Goal: Transaction & Acquisition: Purchase product/service

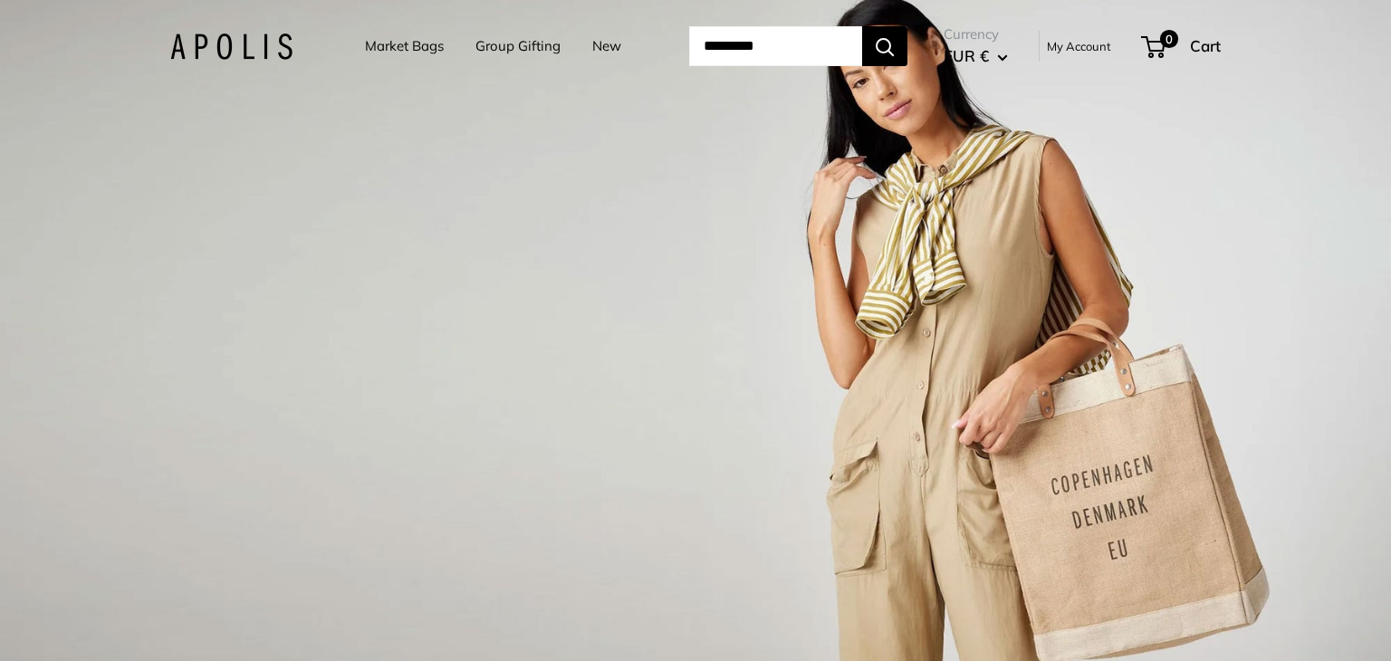
click at [800, 42] on input "Search..." at bounding box center [775, 46] width 173 height 40
click at [409, 40] on link "Market Bags" at bounding box center [404, 46] width 79 height 25
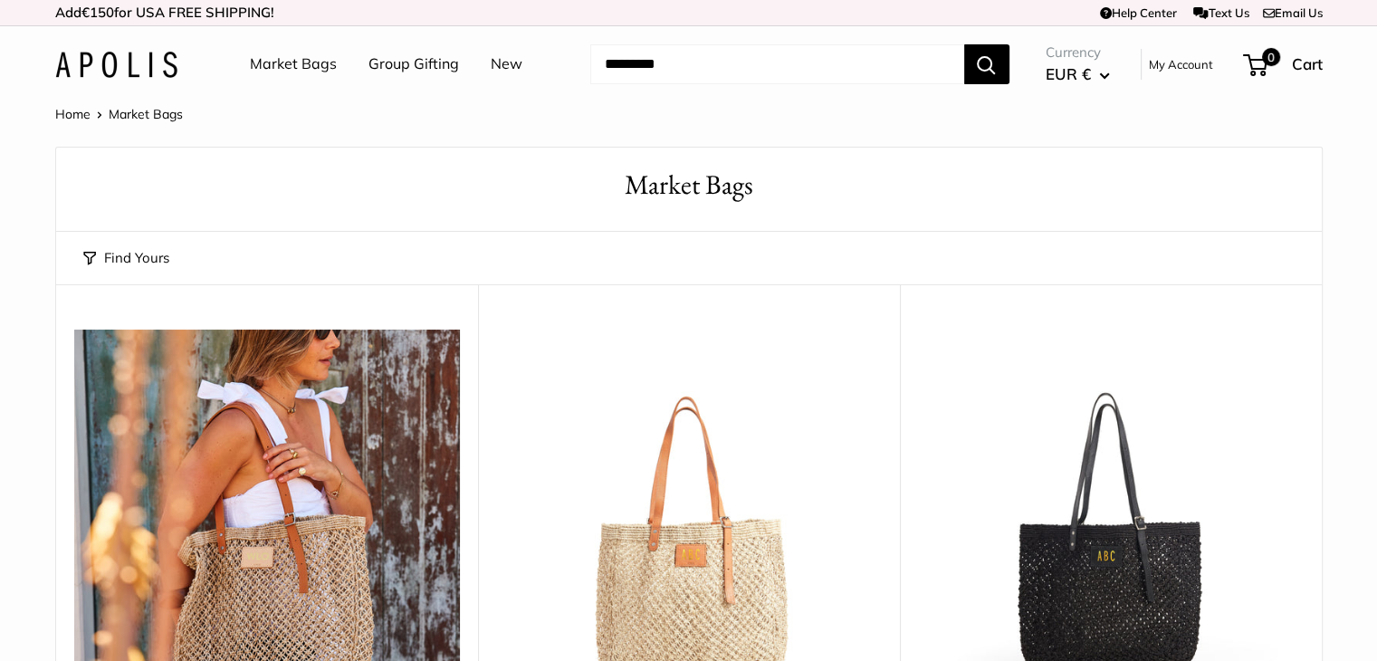
click at [1090, 85] on button "EUR €" at bounding box center [1078, 74] width 64 height 29
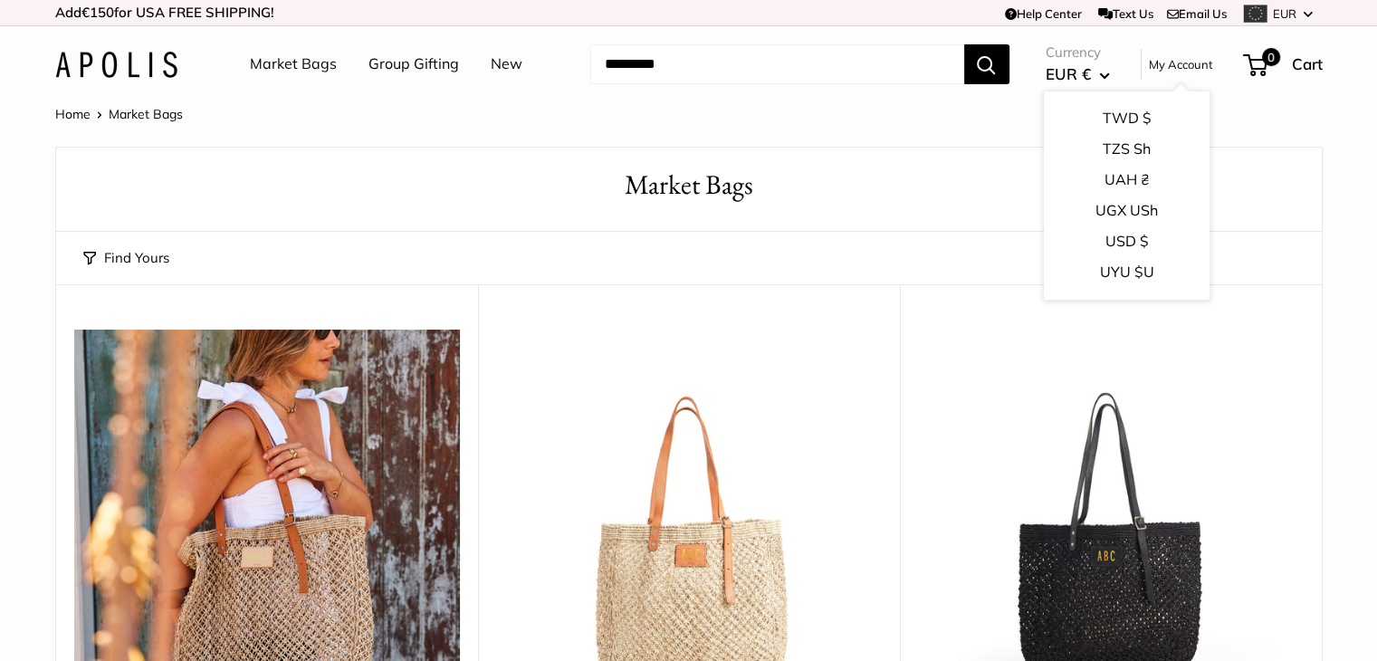
scroll to position [2809, 0]
click at [1118, 255] on button "USD $" at bounding box center [1126, 259] width 166 height 31
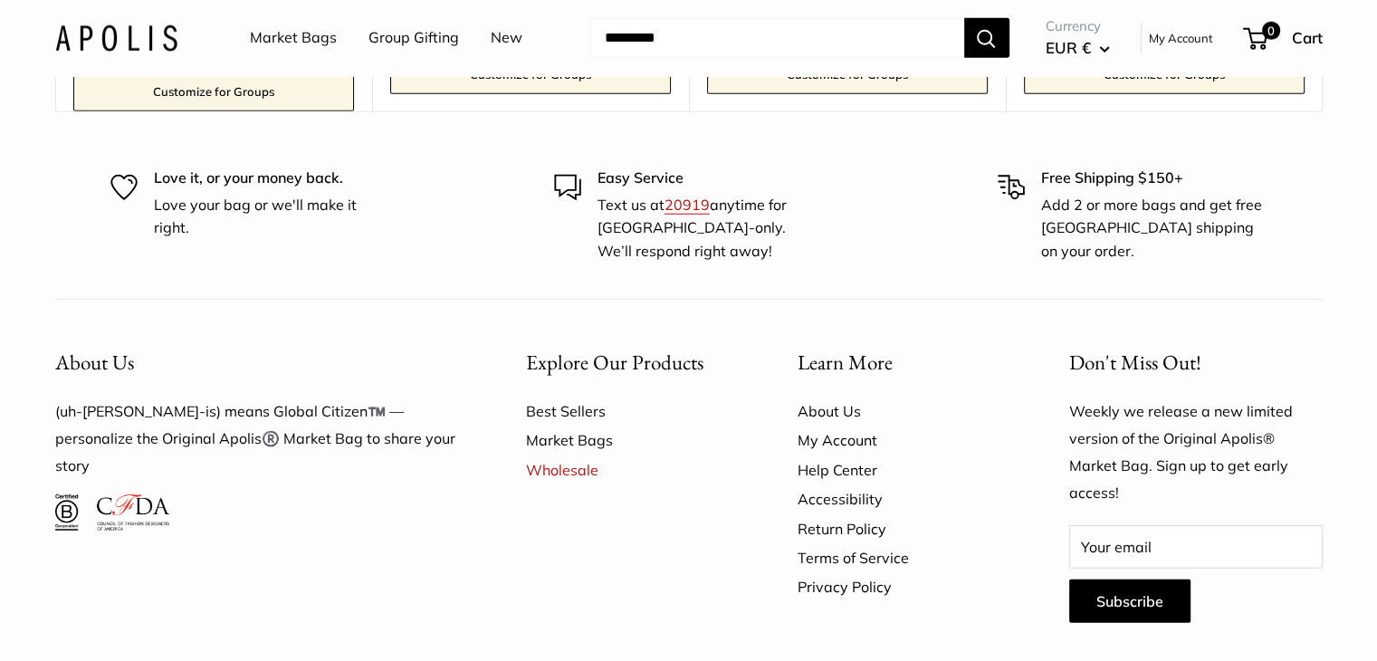
scroll to position [11812, 0]
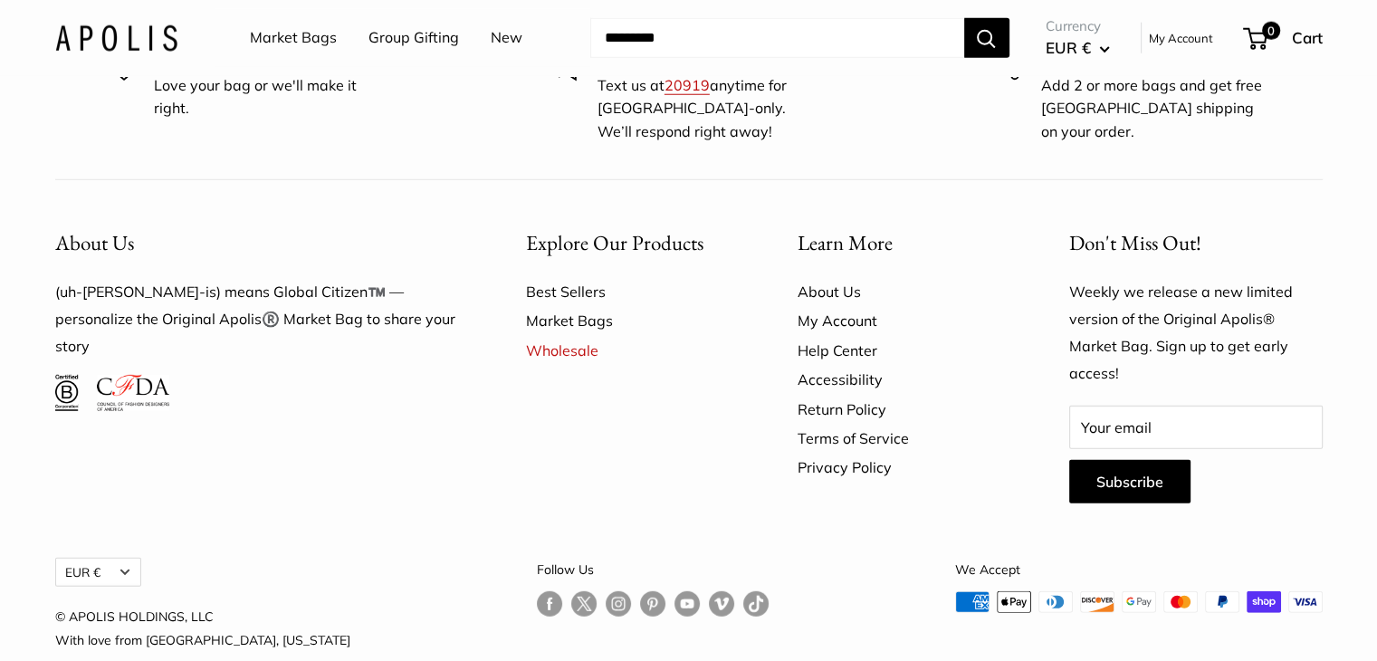
click at [1101, 57] on button "EUR €" at bounding box center [1078, 48] width 64 height 29
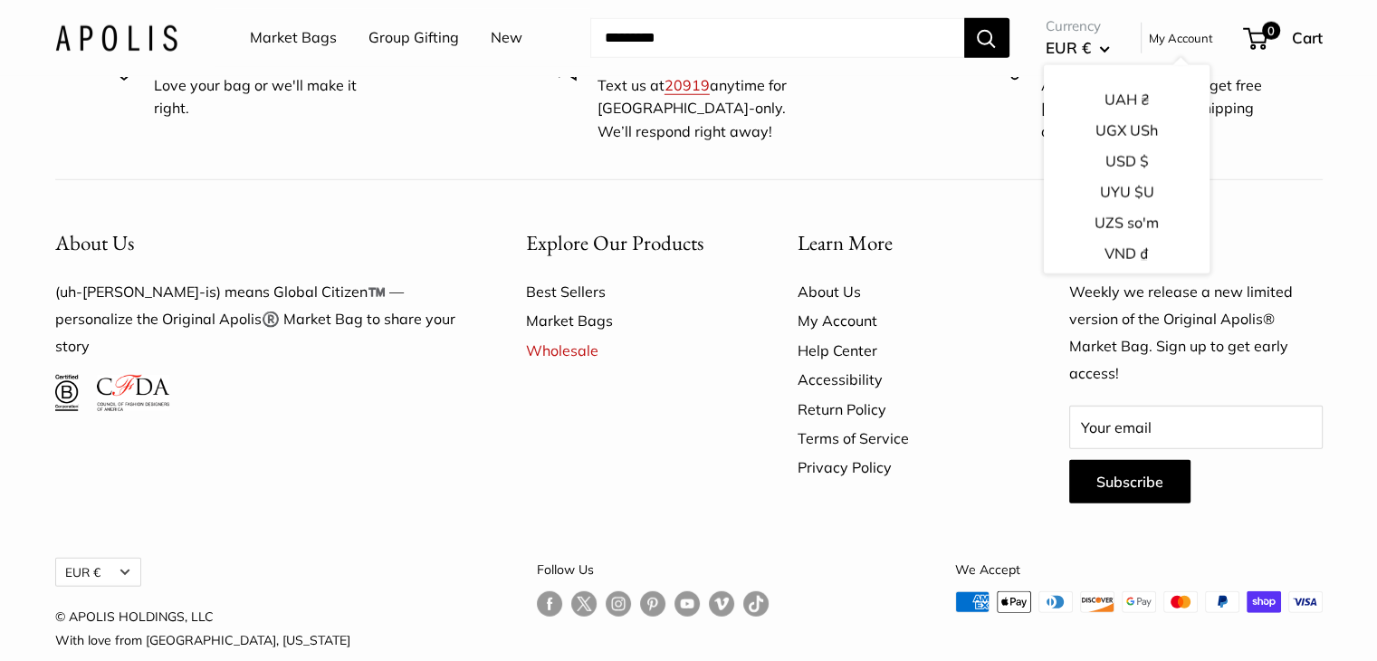
scroll to position [2883, 0]
click at [1098, 149] on button "USD $" at bounding box center [1126, 158] width 166 height 31
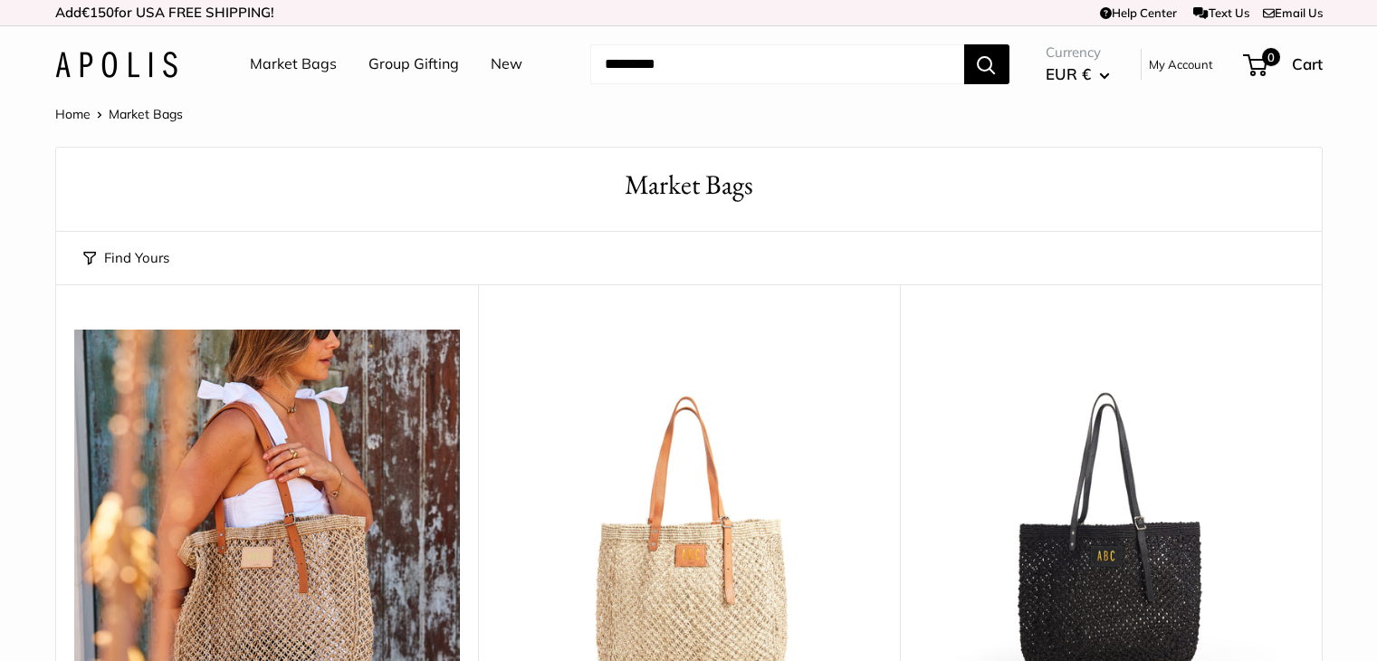
click at [856, 75] on input "Search..." at bounding box center [777, 64] width 374 height 40
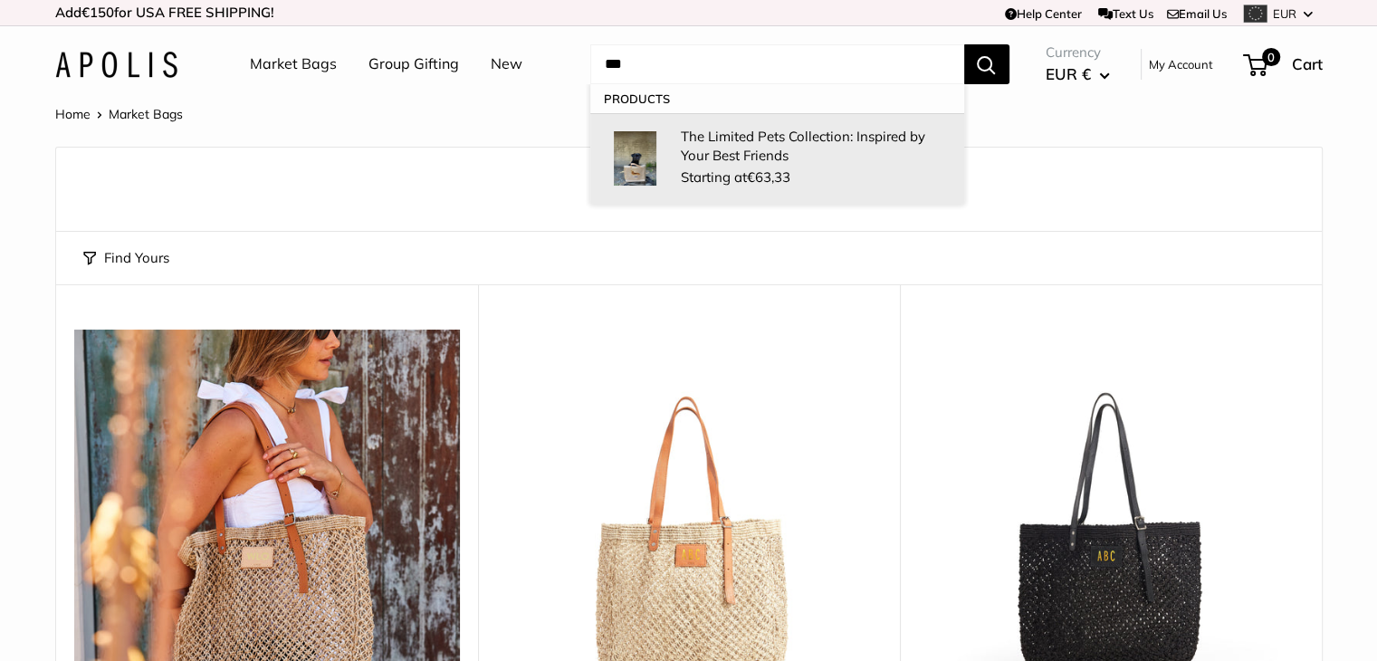
type input "***"
click at [770, 135] on p "The Limited Pets Collection: Inspired by Your Best Friends" at bounding box center [813, 146] width 265 height 38
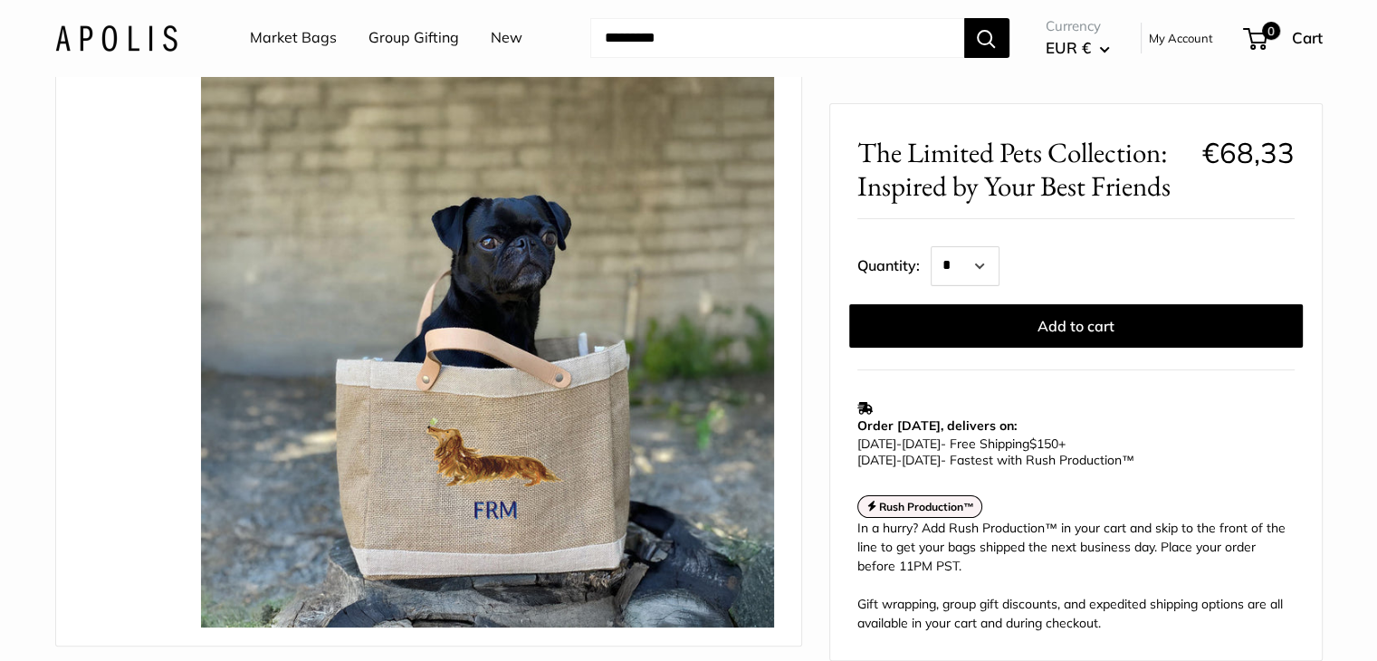
scroll to position [193, 0]
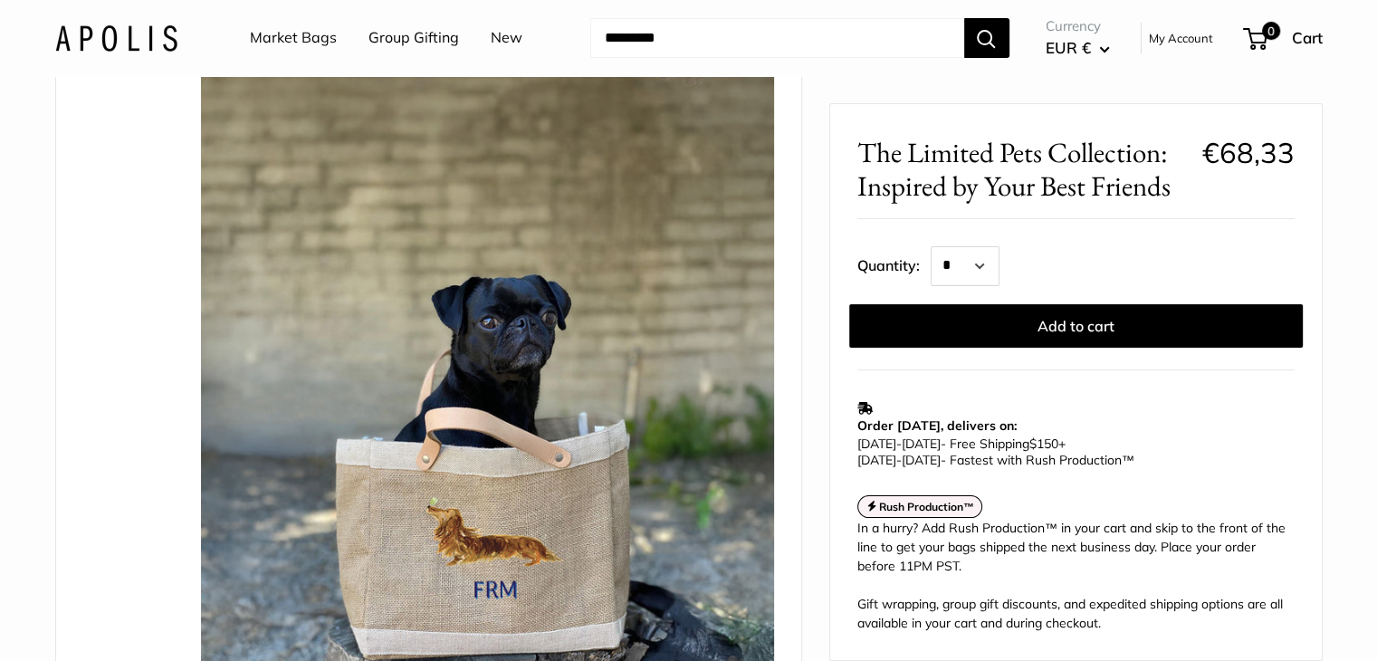
click at [887, 54] on input "Search..." at bounding box center [777, 38] width 374 height 40
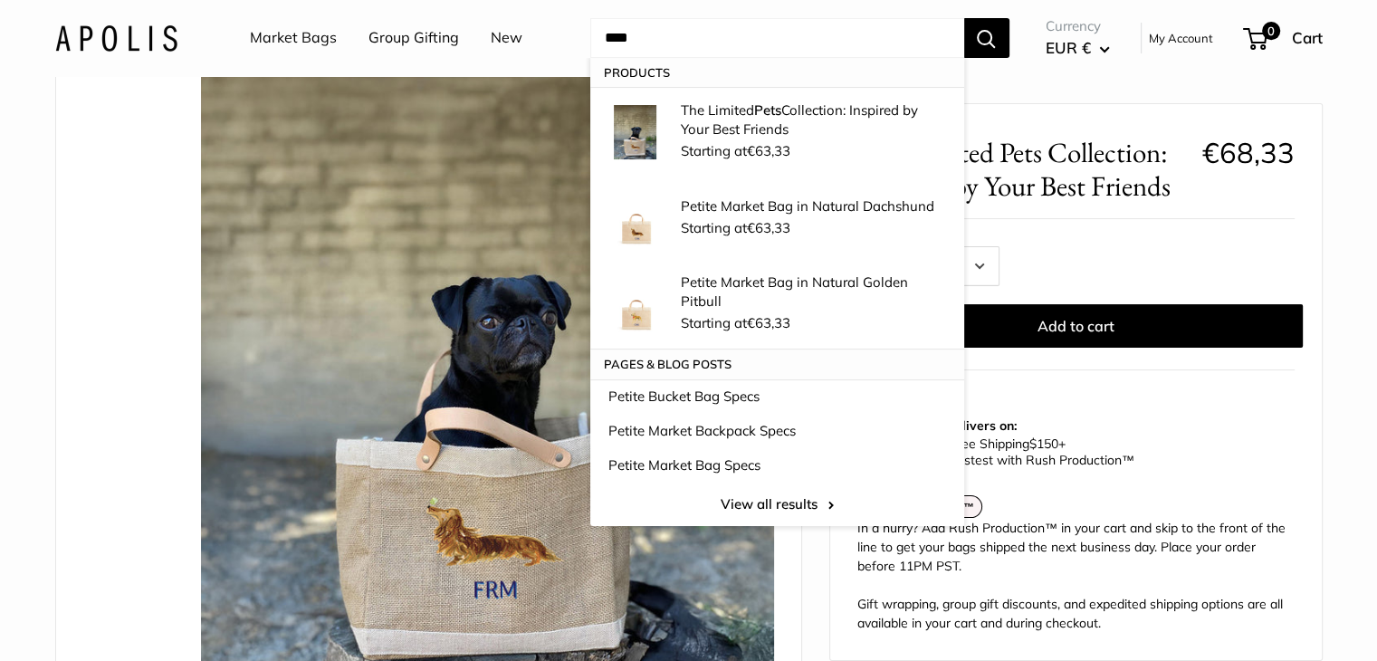
type input "****"
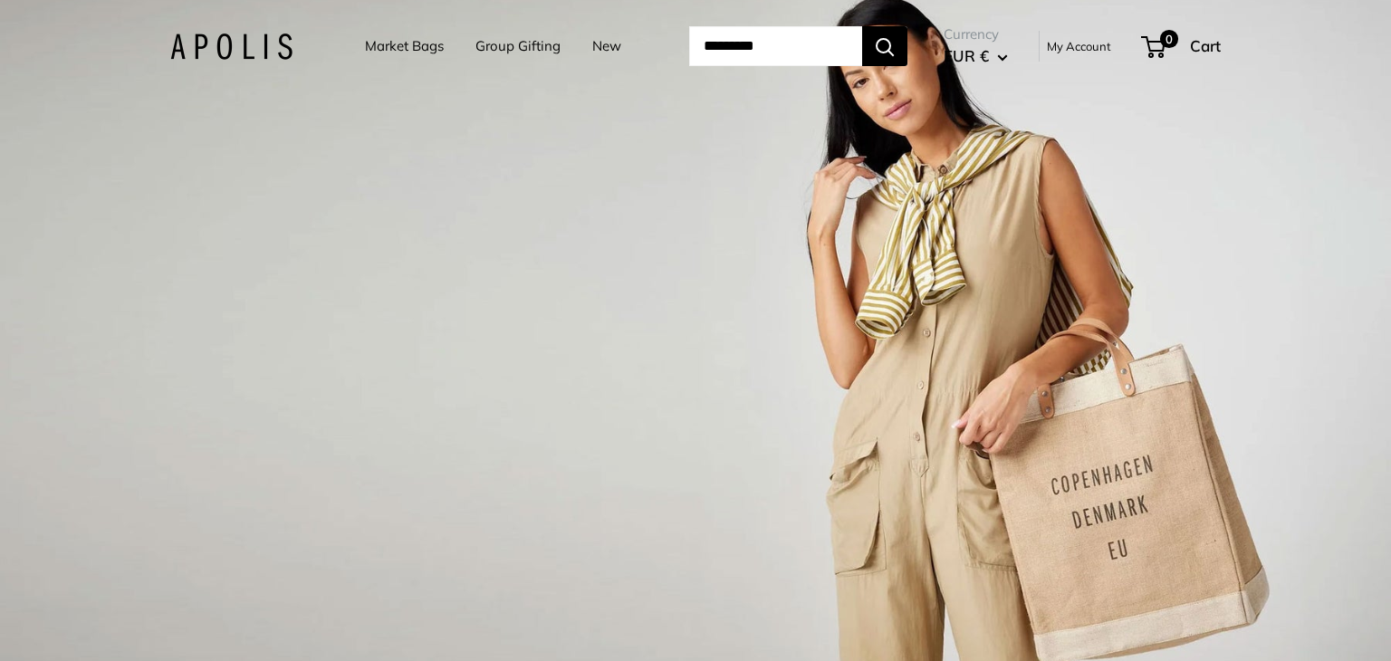
click at [741, 40] on input "Search..." at bounding box center [775, 46] width 173 height 40
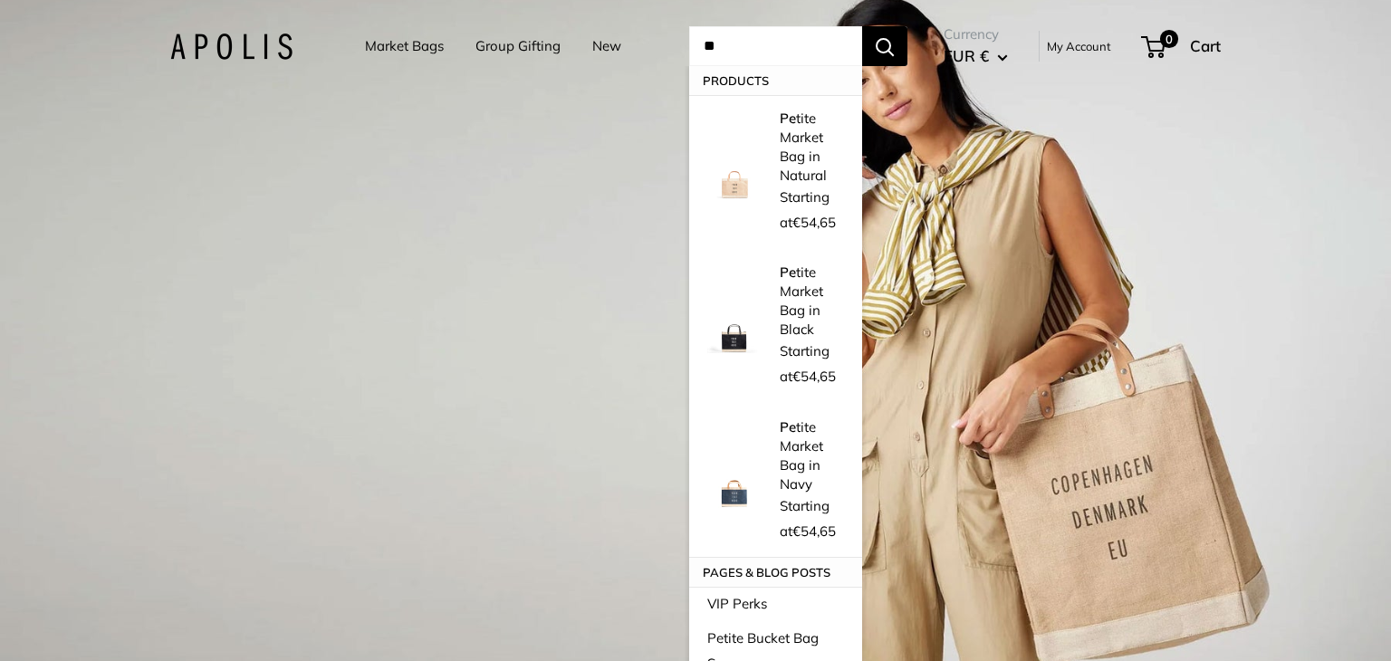
type input "*"
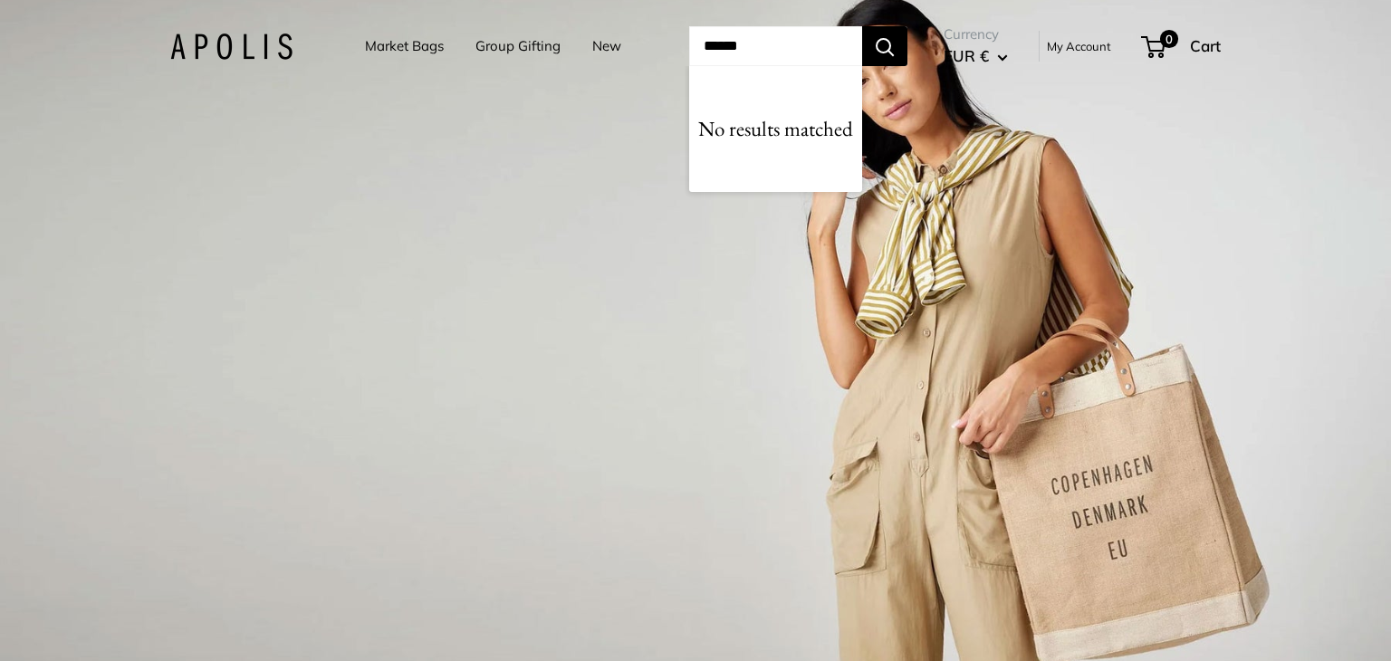
type input "******"
